Goal: Transaction & Acquisition: Book appointment/travel/reservation

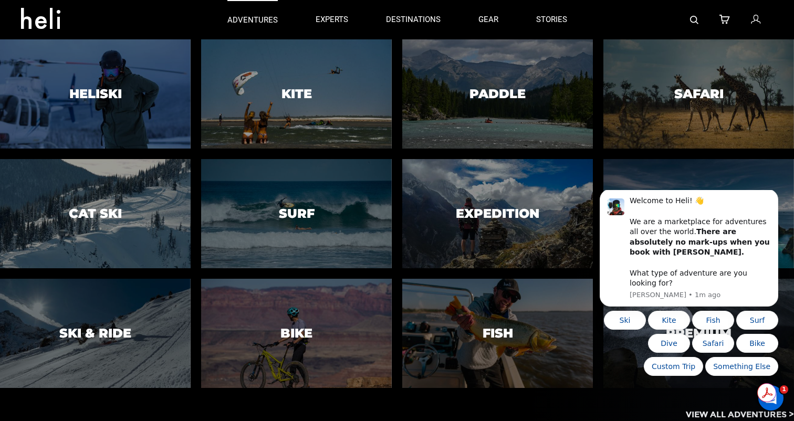
click at [267, 20] on p "adventures" at bounding box center [252, 20] width 50 height 11
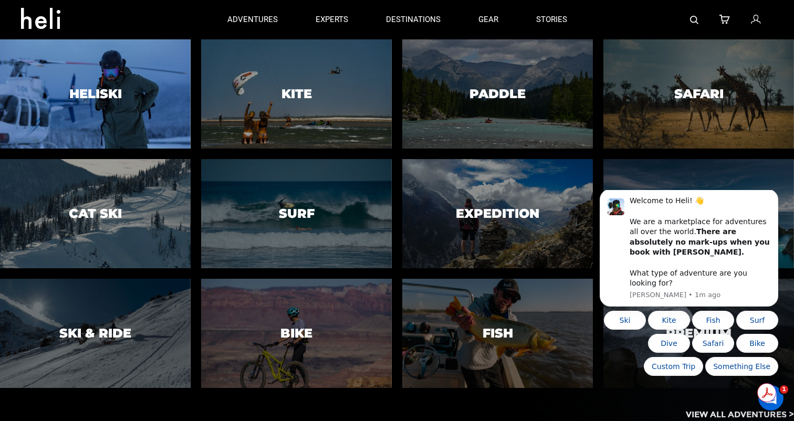
click at [101, 94] on h3 "Heliski" at bounding box center [95, 94] width 53 height 14
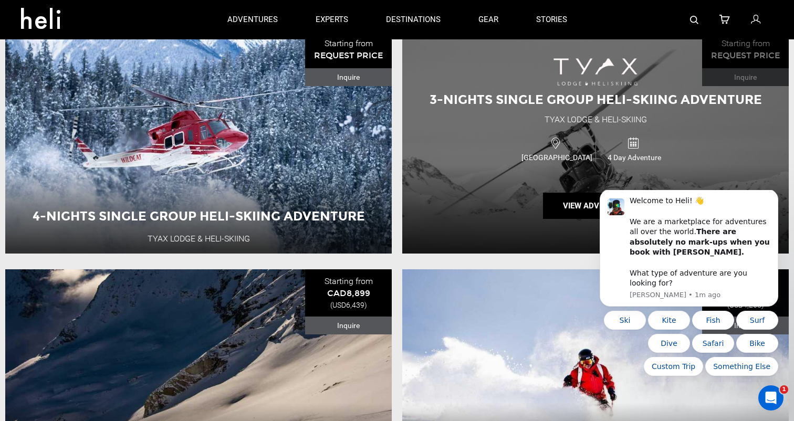
scroll to position [1375, 0]
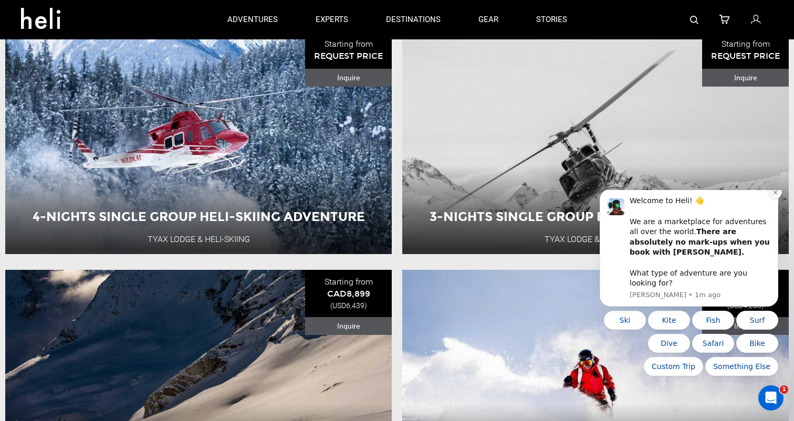
click at [775, 195] on icon "Dismiss notification" at bounding box center [776, 193] width 6 height 6
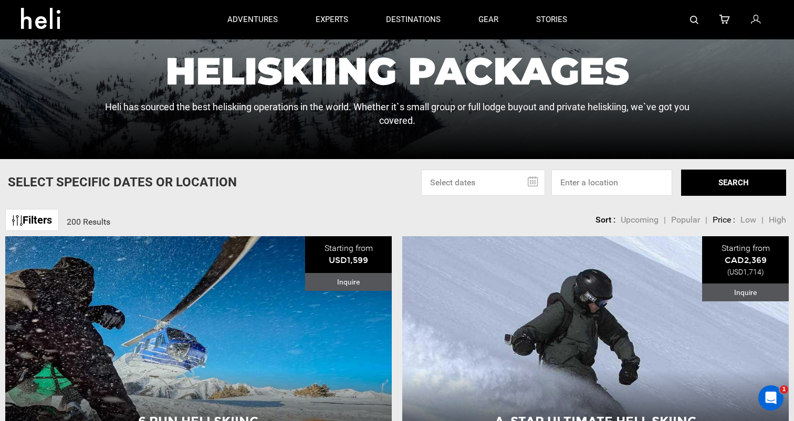
scroll to position [0, 0]
